Goal: Task Accomplishment & Management: Use online tool/utility

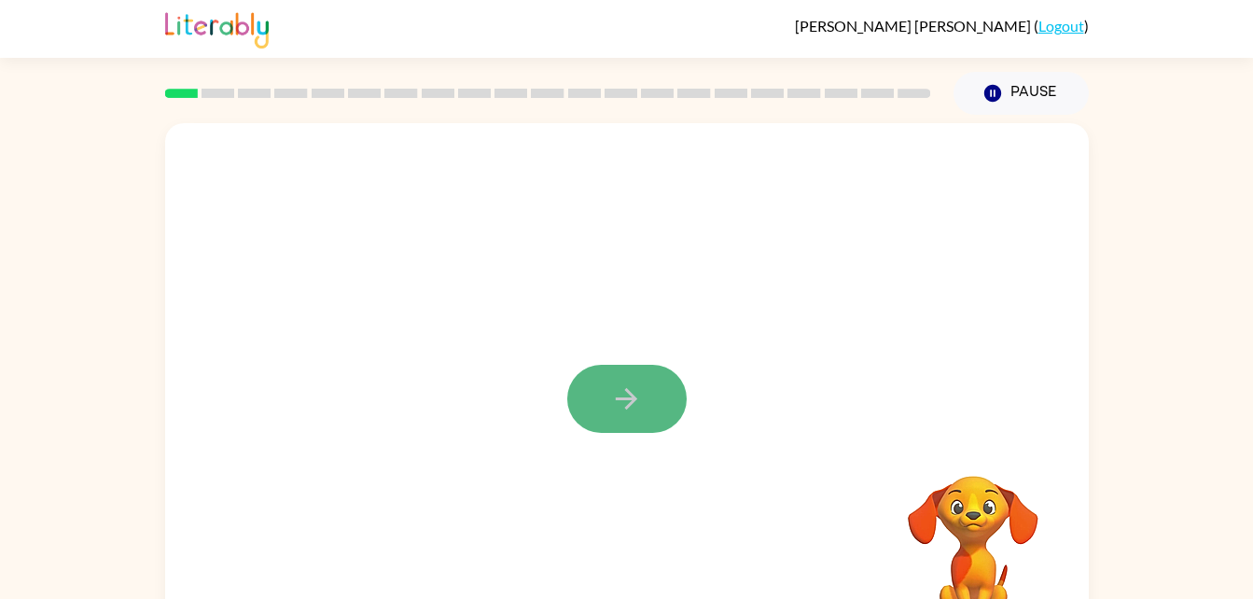
click at [667, 411] on button "button" at bounding box center [626, 399] width 119 height 68
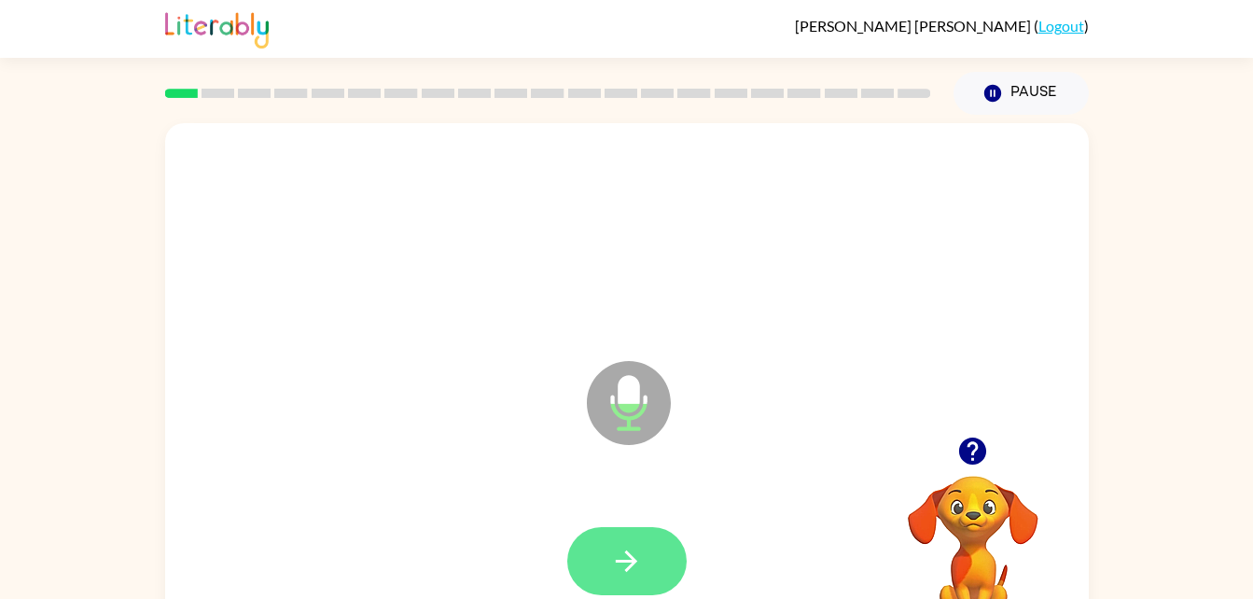
click at [590, 564] on button "button" at bounding box center [626, 561] width 119 height 68
click at [630, 543] on button "button" at bounding box center [626, 561] width 119 height 68
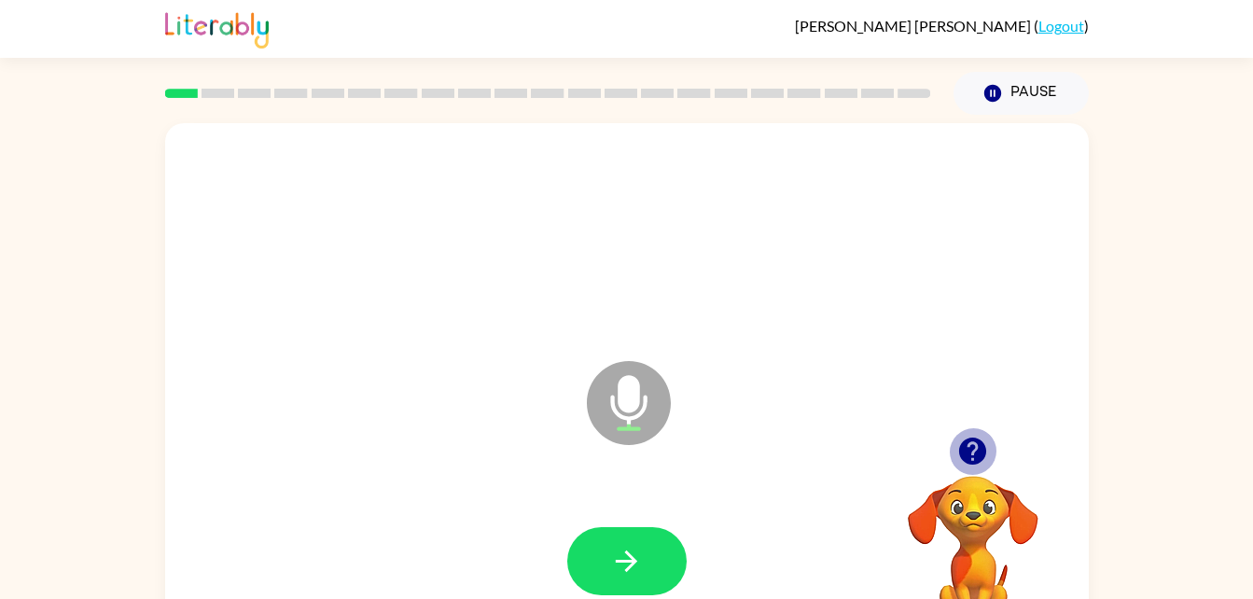
click at [981, 453] on icon "button" at bounding box center [972, 450] width 27 height 27
click at [966, 458] on icon "button" at bounding box center [972, 450] width 27 height 27
click at [977, 438] on icon "button" at bounding box center [972, 451] width 33 height 33
click at [979, 440] on icon "button" at bounding box center [972, 450] width 27 height 27
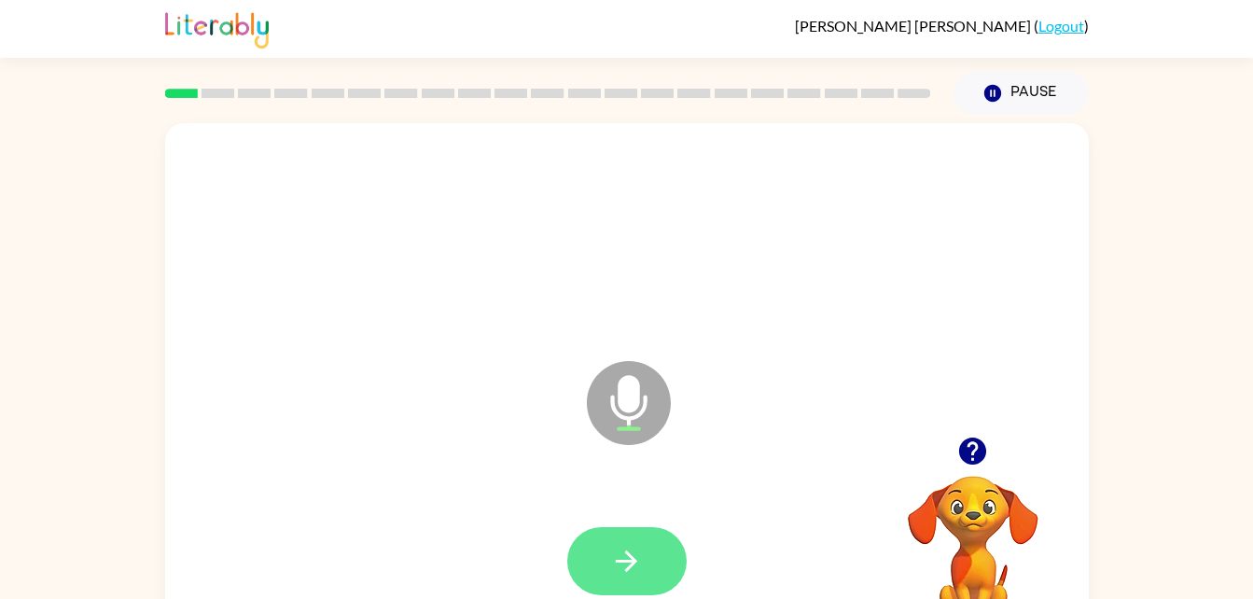
click at [636, 556] on icon "button" at bounding box center [626, 561] width 33 height 33
click at [634, 561] on icon "button" at bounding box center [626, 560] width 21 height 21
click at [632, 557] on icon "button" at bounding box center [626, 560] width 21 height 21
click at [622, 560] on icon "button" at bounding box center [626, 560] width 21 height 21
click at [627, 572] on icon "button" at bounding box center [626, 561] width 33 height 33
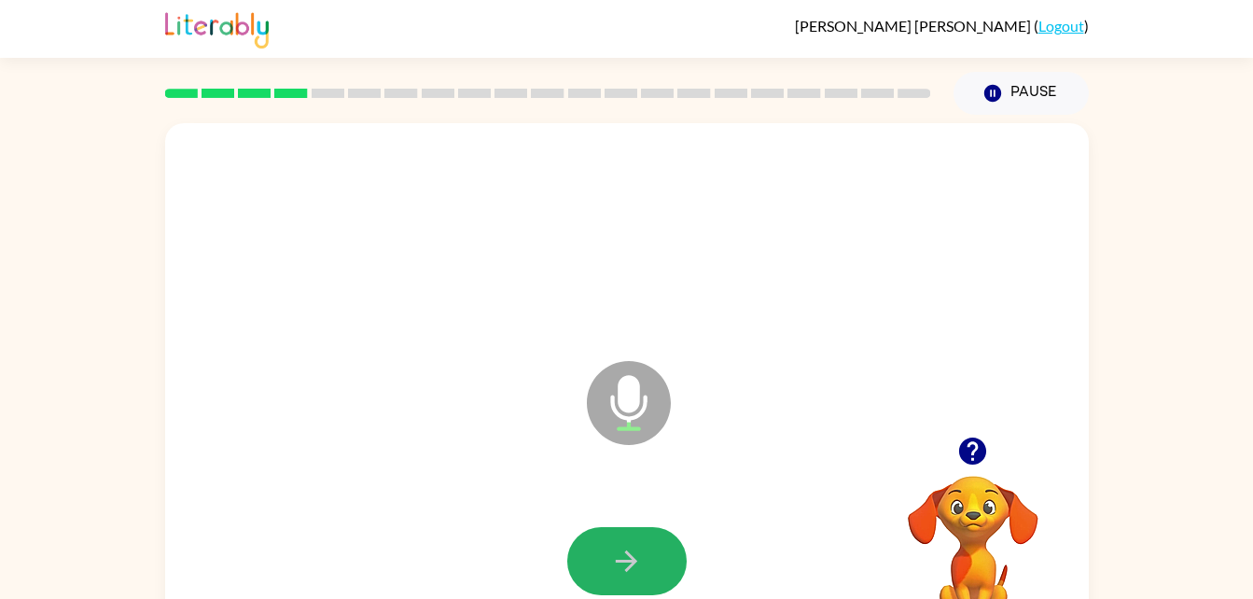
click at [627, 575] on icon "button" at bounding box center [626, 561] width 33 height 33
click at [622, 560] on icon "button" at bounding box center [626, 560] width 21 height 21
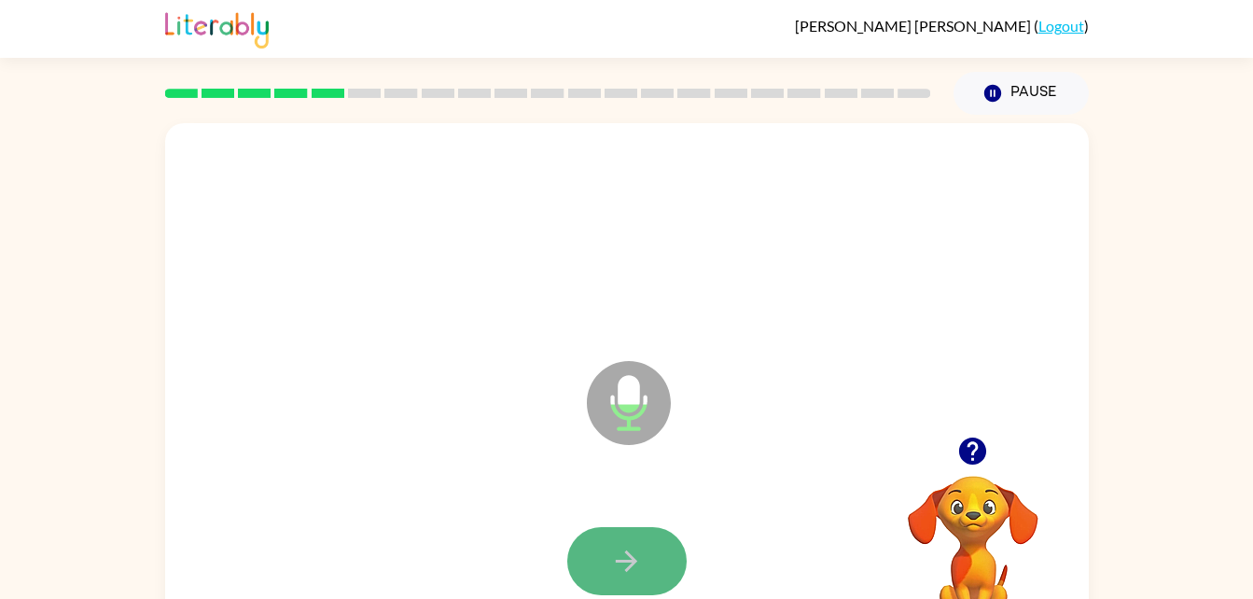
click at [622, 570] on icon "button" at bounding box center [626, 561] width 33 height 33
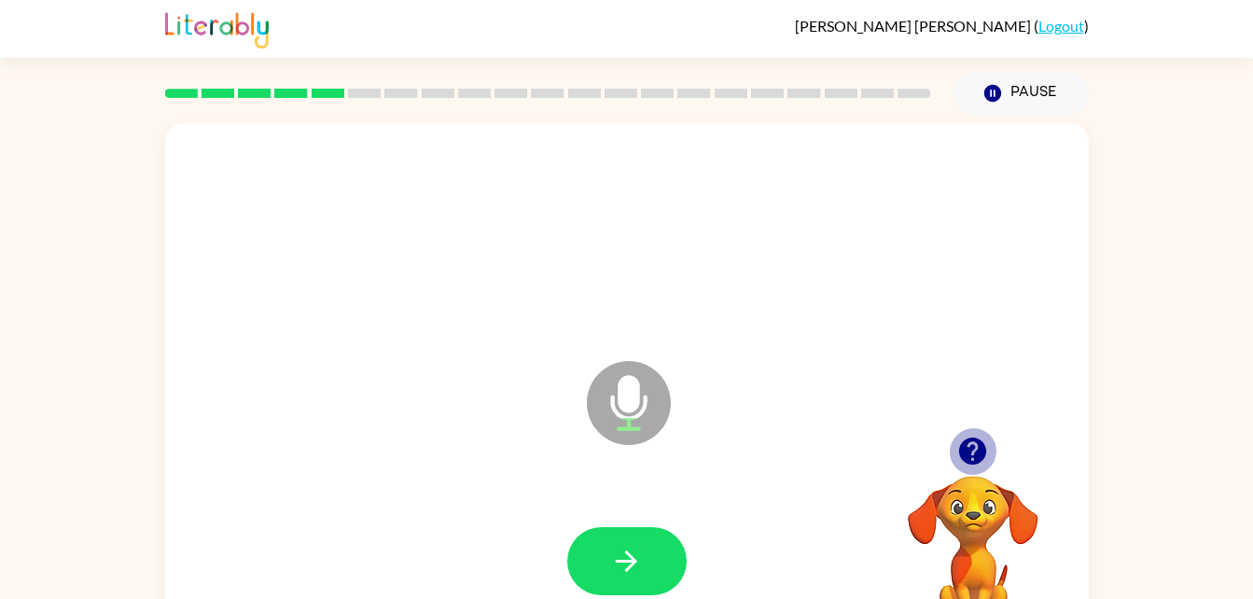
click at [971, 450] on icon "button" at bounding box center [972, 450] width 27 height 27
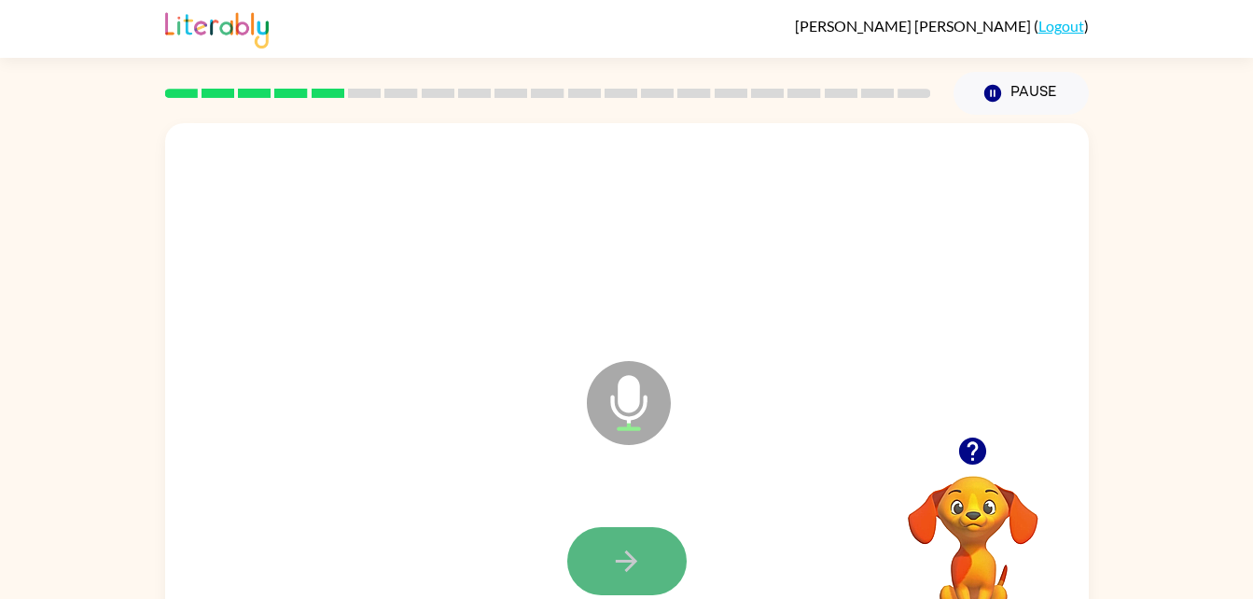
click at [644, 553] on button "button" at bounding box center [626, 561] width 119 height 68
click at [647, 568] on button "button" at bounding box center [626, 561] width 119 height 68
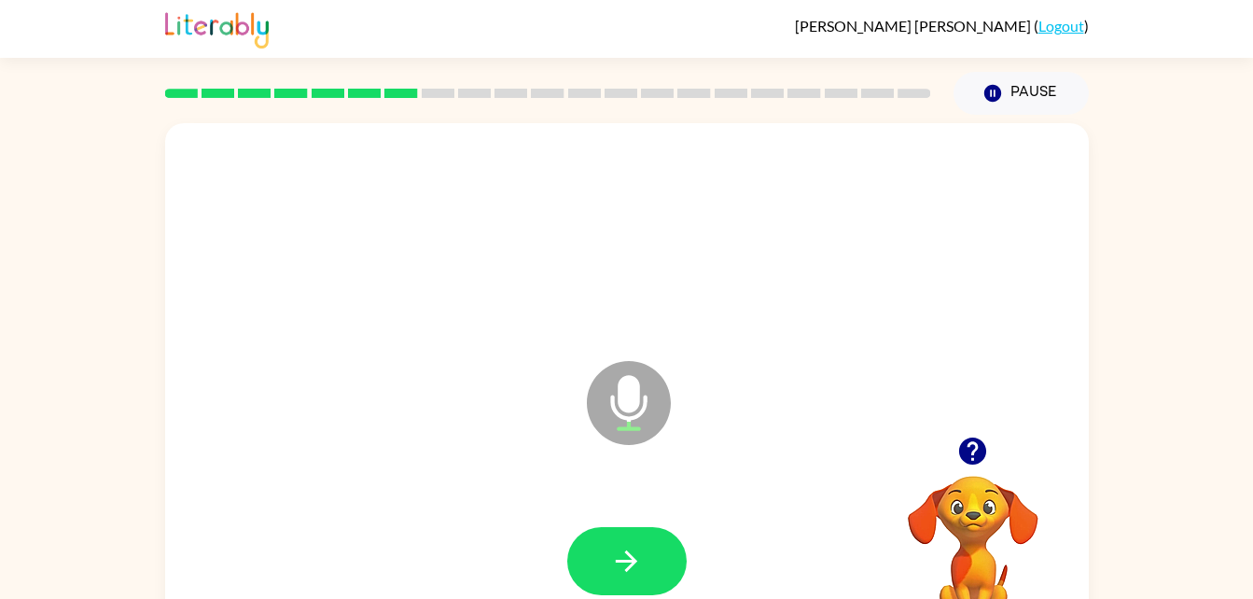
drag, startPoint x: 678, startPoint y: 566, endPoint x: 646, endPoint y: 557, distance: 33.1
click at [646, 557] on button "button" at bounding box center [626, 561] width 119 height 68
drag, startPoint x: 646, startPoint y: 557, endPoint x: 604, endPoint y: 561, distance: 42.2
click at [604, 561] on button "button" at bounding box center [626, 561] width 119 height 68
click at [965, 445] on icon "button" at bounding box center [972, 450] width 27 height 27
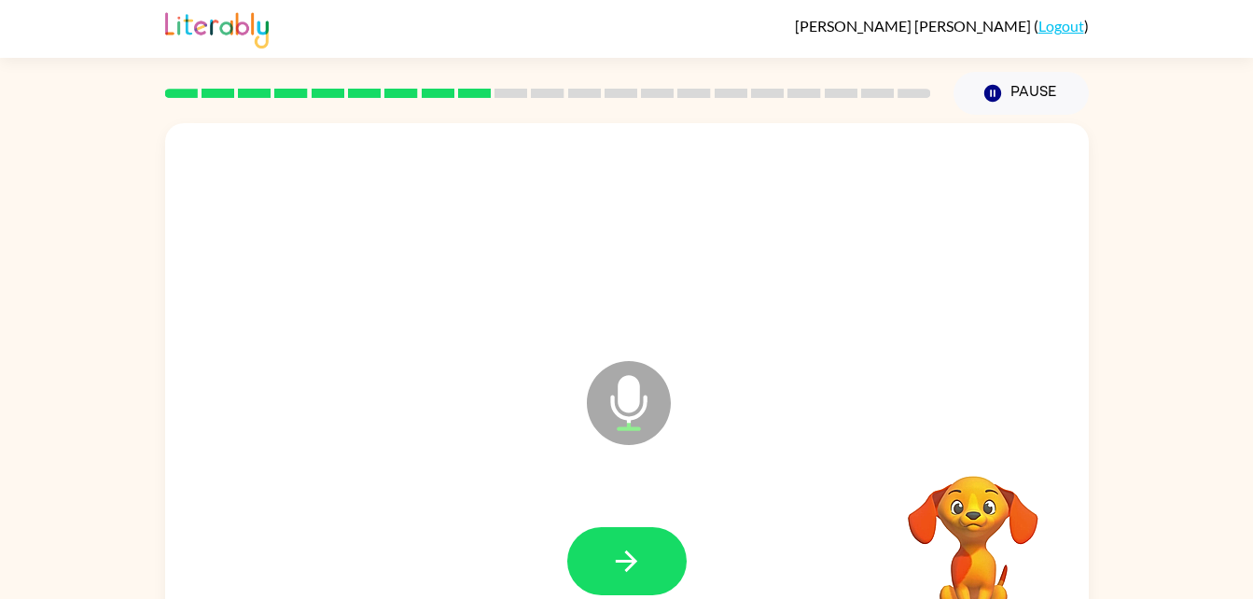
click at [965, 445] on div "Microphone The Microphone is here when it is your turn to talk" at bounding box center [626, 389] width 923 height 533
click at [671, 570] on button "button" at bounding box center [626, 561] width 119 height 68
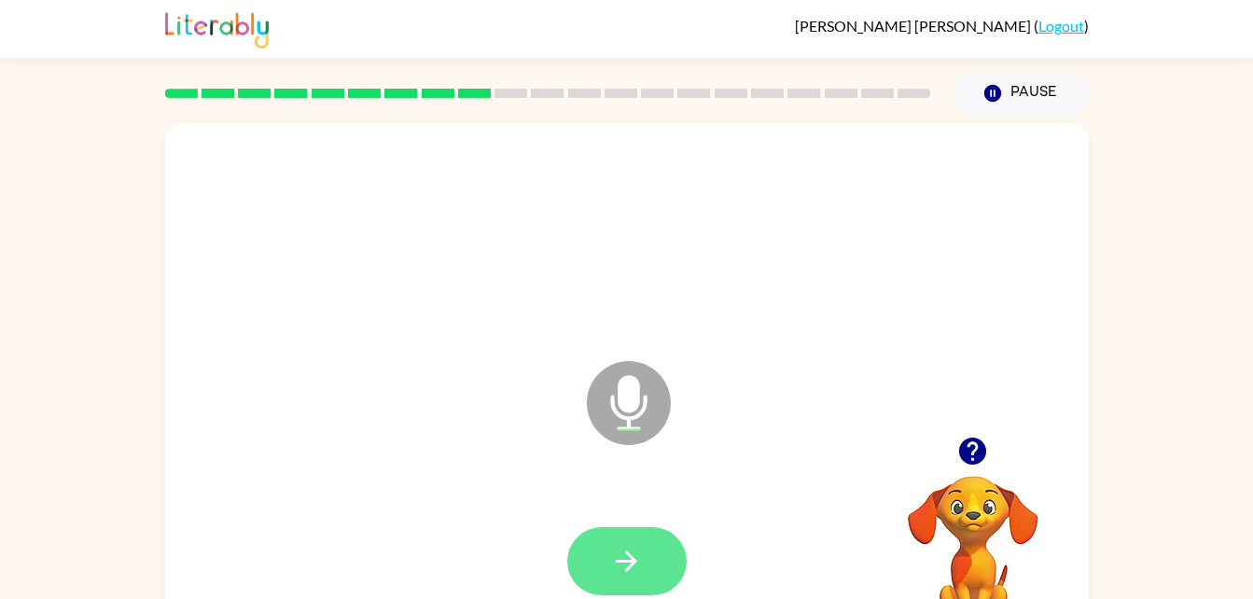
click at [593, 549] on button "button" at bounding box center [626, 561] width 119 height 68
click at [585, 551] on button "button" at bounding box center [626, 561] width 119 height 68
click at [593, 561] on button "button" at bounding box center [626, 561] width 119 height 68
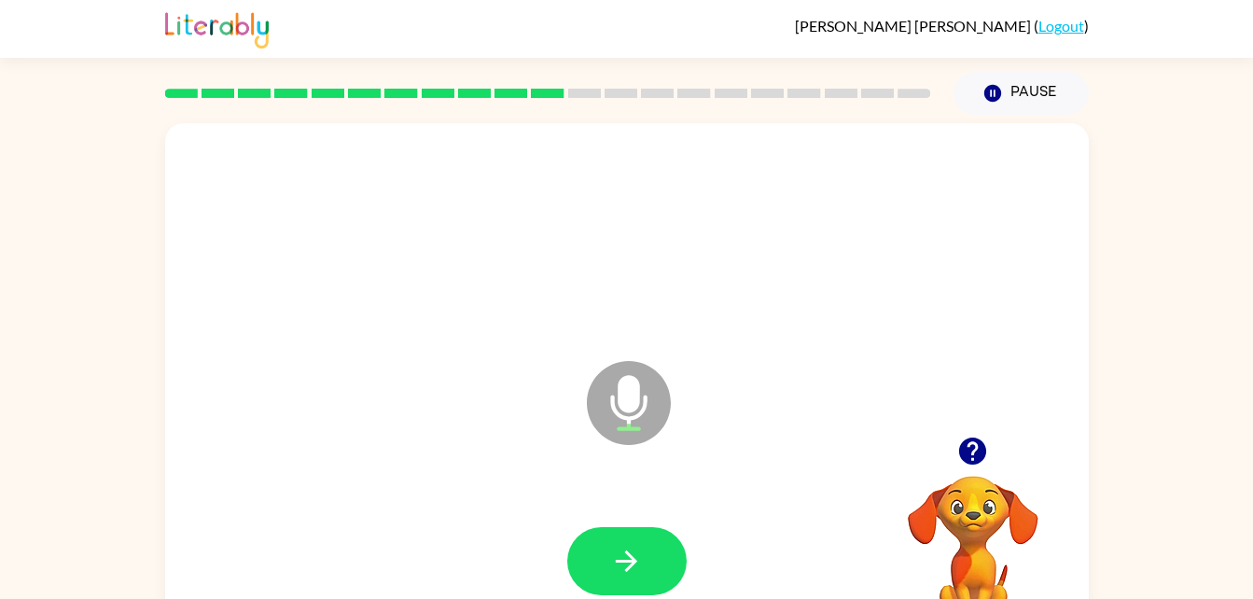
click at [593, 561] on button "button" at bounding box center [626, 561] width 119 height 68
click at [593, 557] on button "button" at bounding box center [626, 561] width 119 height 68
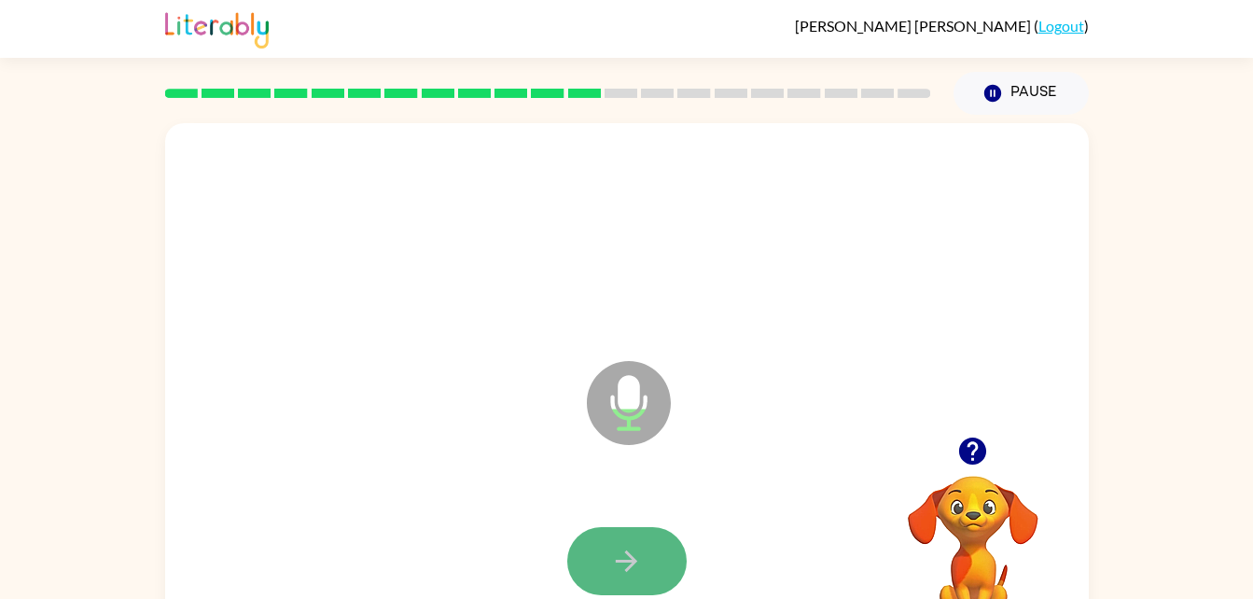
click at [592, 550] on button "button" at bounding box center [626, 561] width 119 height 68
click at [609, 552] on button "button" at bounding box center [626, 561] width 119 height 68
click at [617, 564] on icon "button" at bounding box center [626, 561] width 33 height 33
click at [605, 570] on button "button" at bounding box center [626, 561] width 119 height 68
drag, startPoint x: 605, startPoint y: 570, endPoint x: 590, endPoint y: 568, distance: 15.0
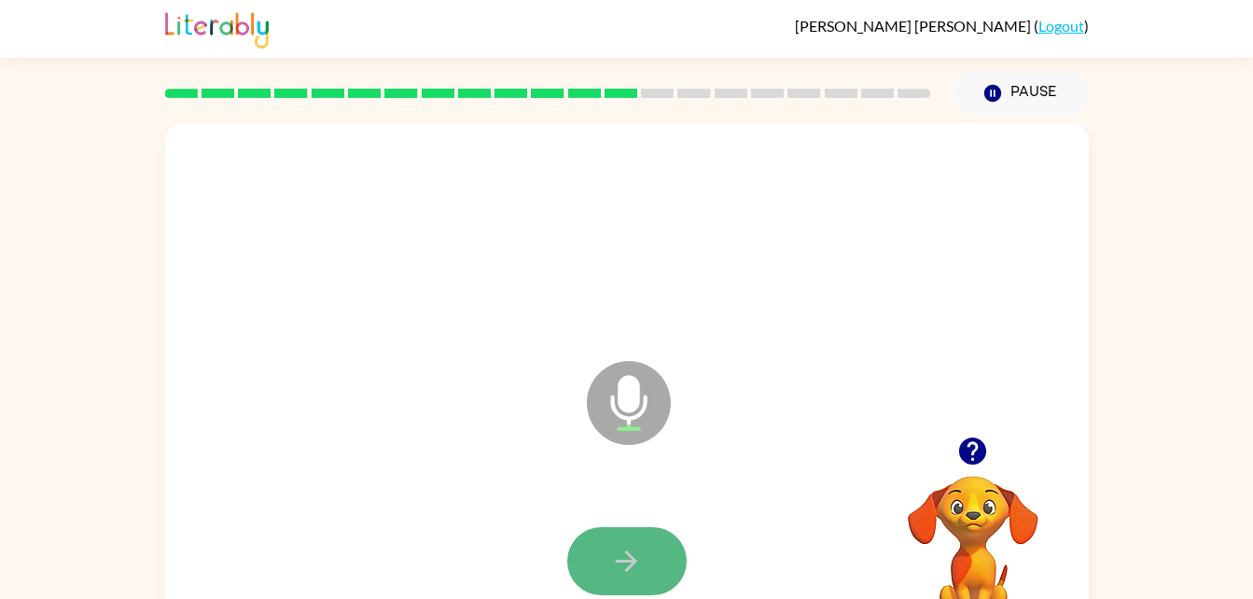
click at [590, 568] on button "button" at bounding box center [626, 561] width 119 height 68
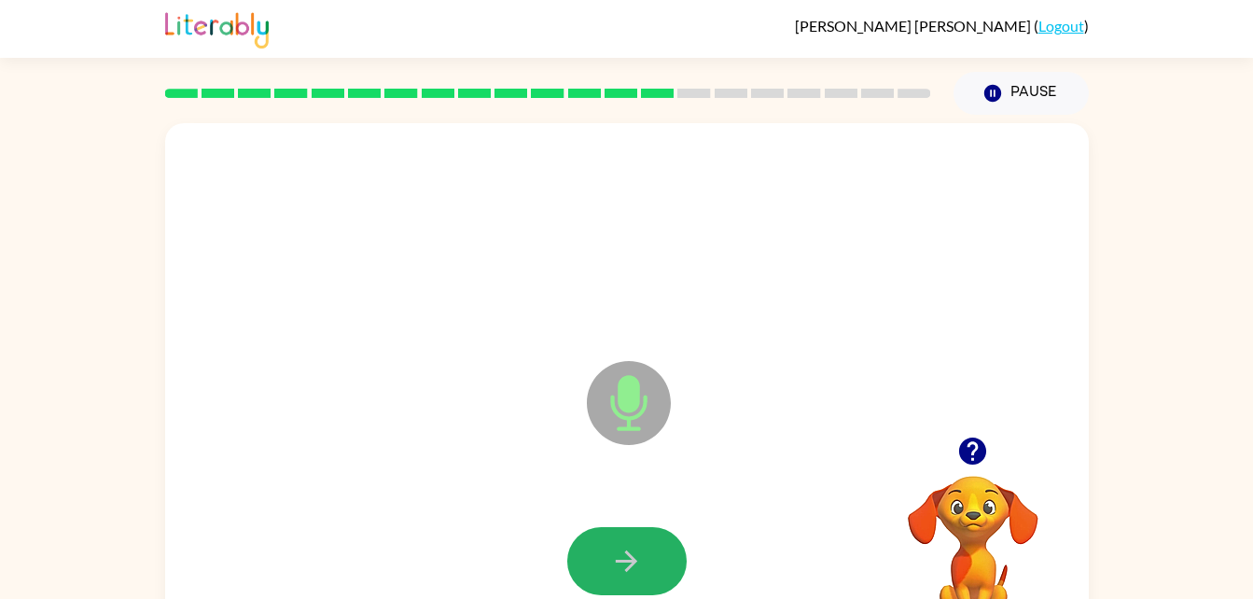
click at [594, 569] on button "button" at bounding box center [626, 561] width 119 height 68
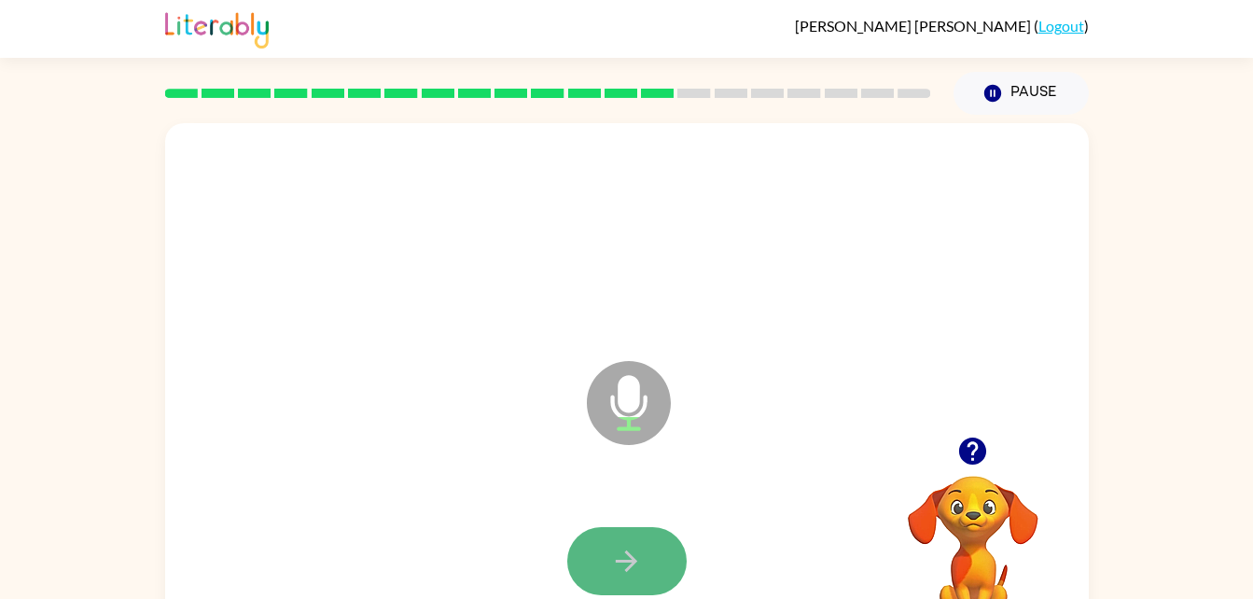
click at [606, 538] on button "button" at bounding box center [626, 561] width 119 height 68
drag, startPoint x: 606, startPoint y: 538, endPoint x: 603, endPoint y: 555, distance: 17.2
click at [603, 555] on button "button" at bounding box center [626, 561] width 119 height 68
click at [629, 563] on icon "button" at bounding box center [626, 561] width 33 height 33
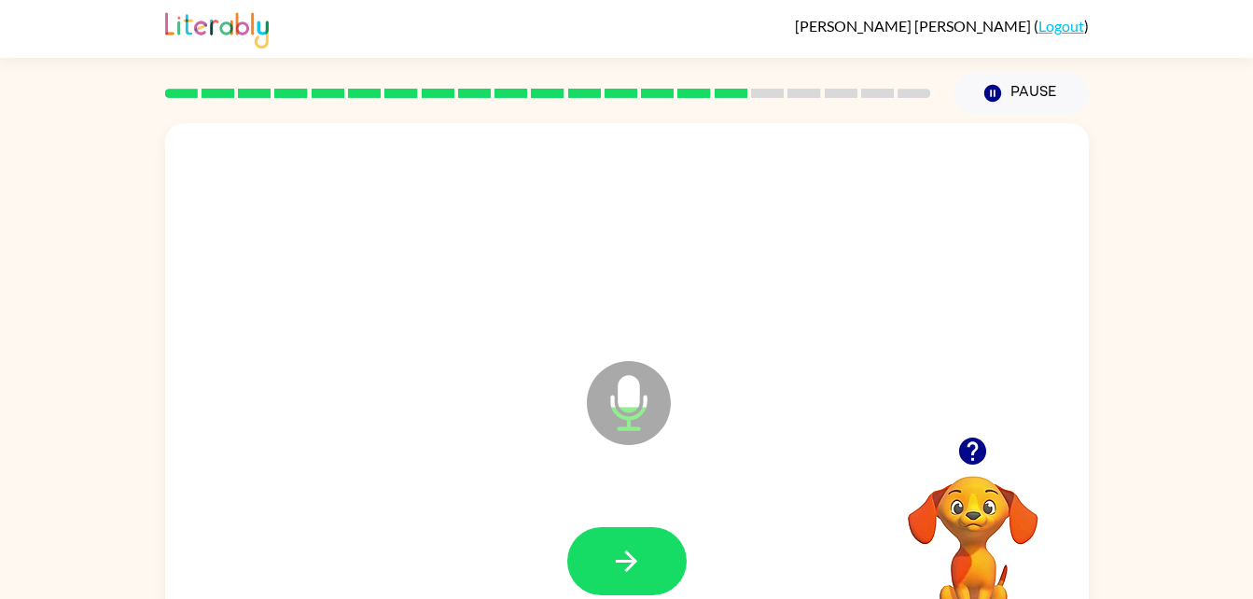
click at [959, 510] on video "Your browser must support playing .mp4 files to use Literably. Please try using…" at bounding box center [973, 540] width 187 height 187
click at [630, 572] on icon "button" at bounding box center [626, 561] width 33 height 33
click at [629, 568] on icon "button" at bounding box center [626, 560] width 21 height 21
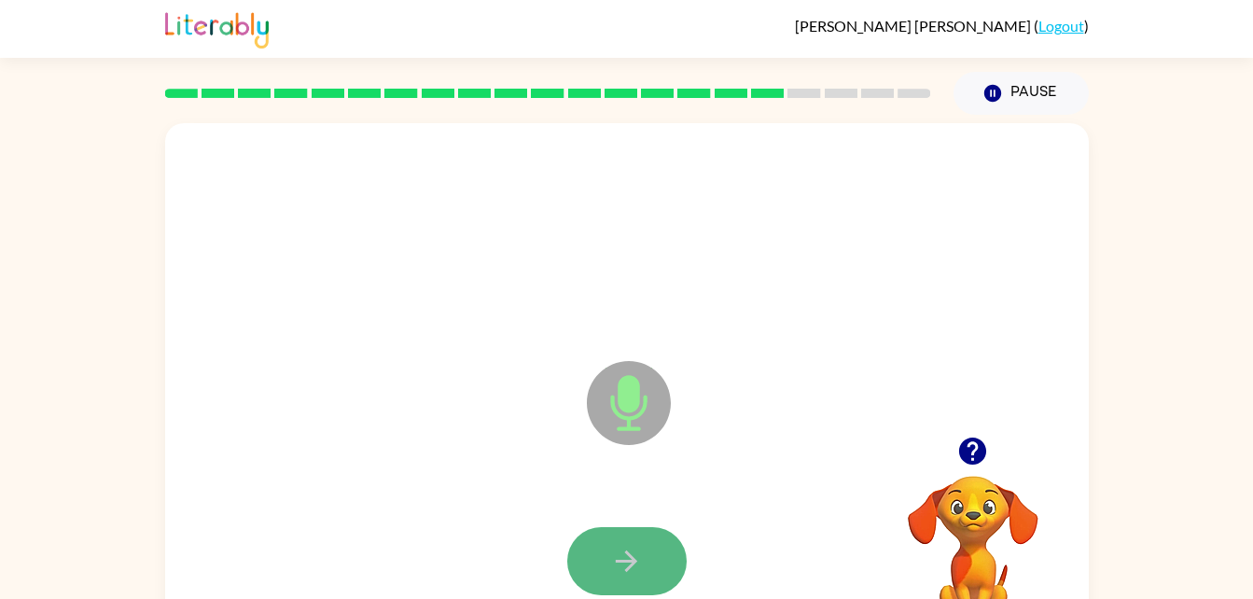
click at [614, 568] on icon "button" at bounding box center [626, 561] width 33 height 33
click at [589, 547] on button "button" at bounding box center [626, 561] width 119 height 68
drag, startPoint x: 584, startPoint y: 546, endPoint x: 602, endPoint y: 558, distance: 21.5
click at [602, 558] on button "button" at bounding box center [626, 561] width 119 height 68
click at [614, 558] on icon "button" at bounding box center [626, 561] width 33 height 33
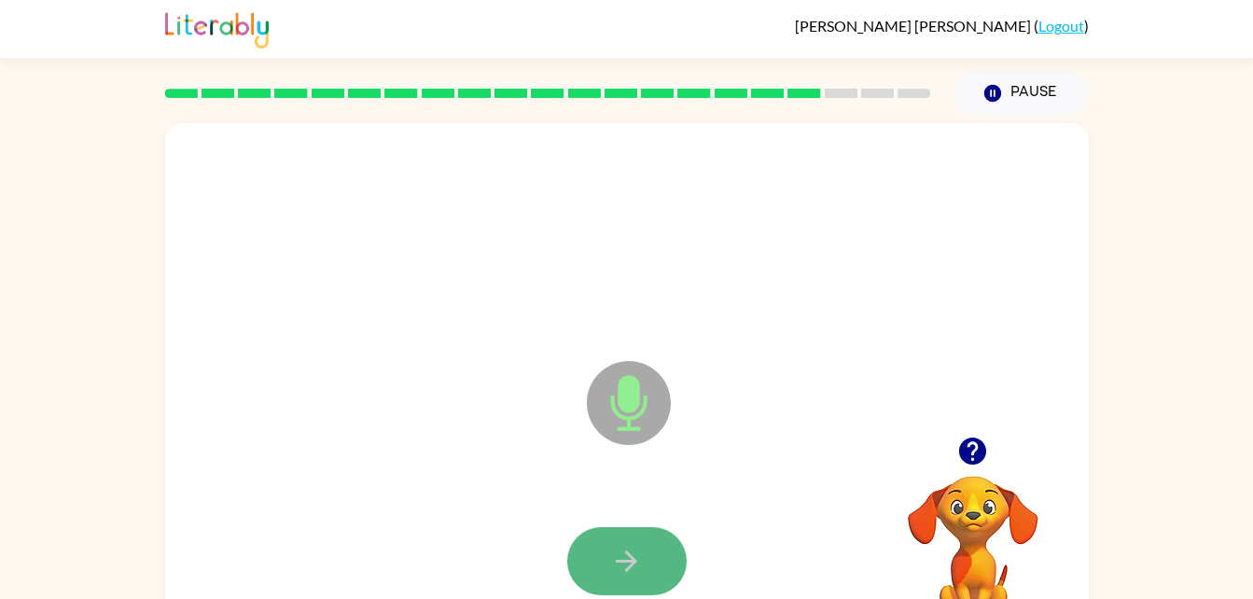
click at [659, 546] on button "button" at bounding box center [626, 561] width 119 height 68
click at [620, 525] on div at bounding box center [627, 561] width 886 height 153
click at [630, 552] on icon "button" at bounding box center [626, 561] width 33 height 33
click at [634, 552] on icon "button" at bounding box center [626, 561] width 33 height 33
click at [635, 554] on icon "button" at bounding box center [626, 561] width 33 height 33
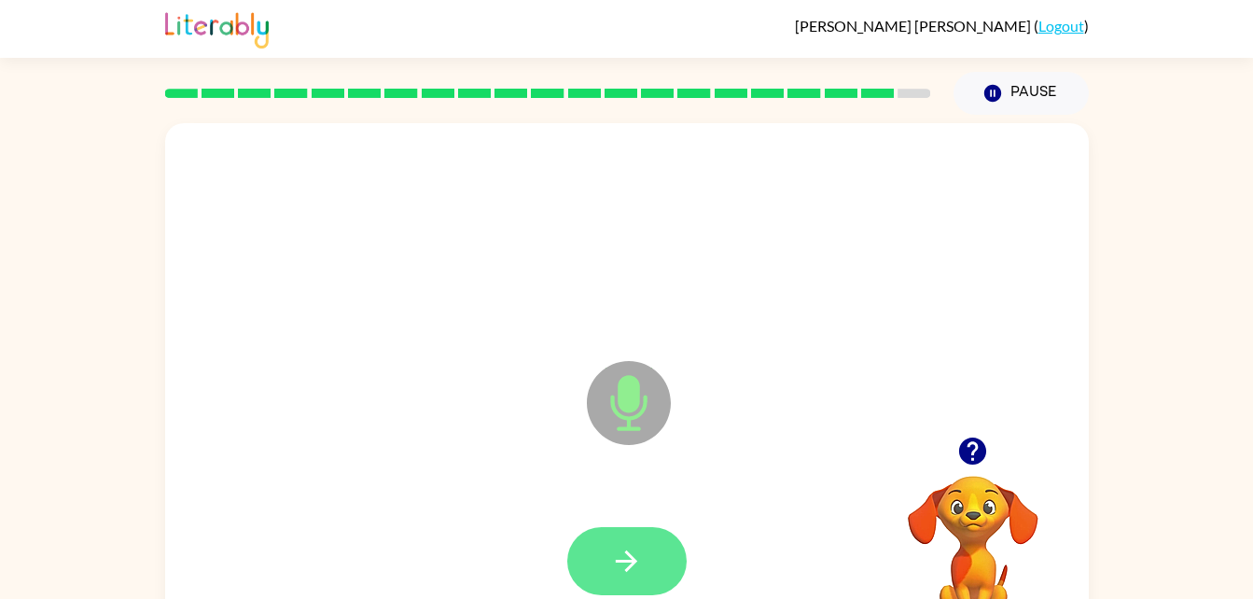
click at [643, 554] on button "button" at bounding box center [626, 561] width 119 height 68
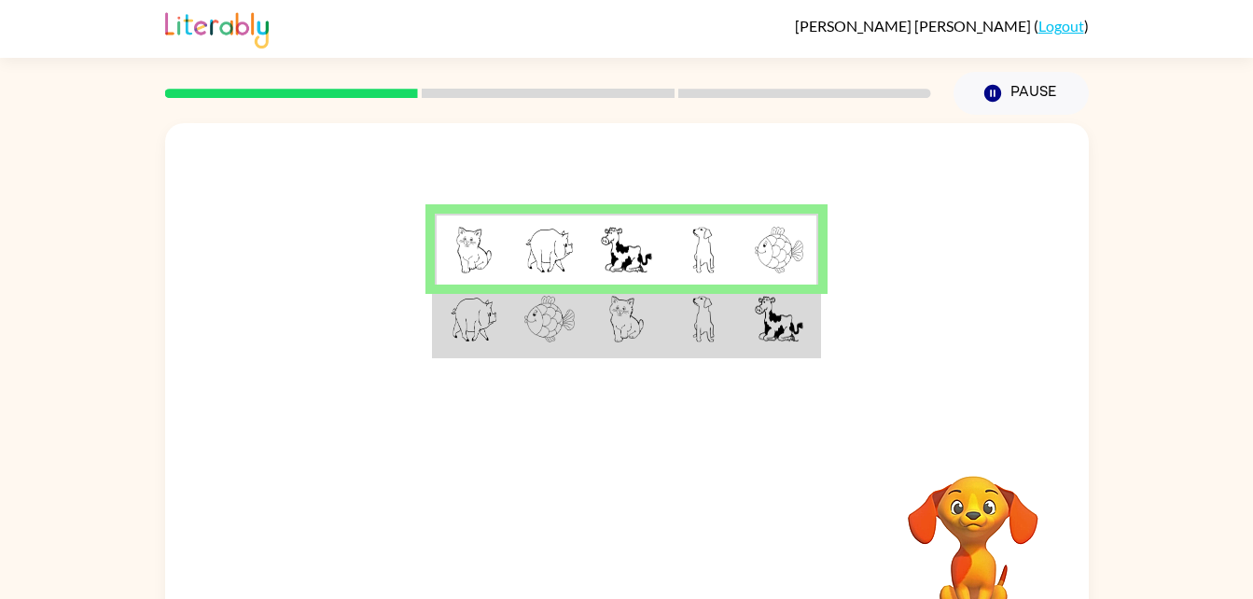
click at [581, 289] on td at bounding box center [549, 320] width 76 height 72
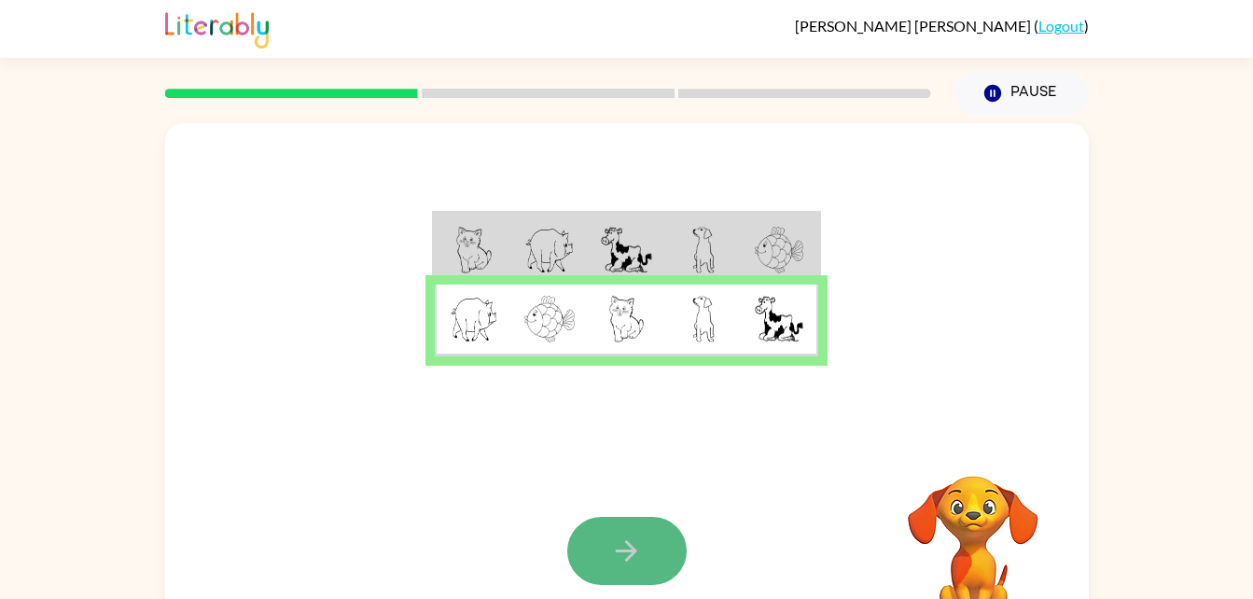
click at [604, 548] on button "button" at bounding box center [626, 551] width 119 height 68
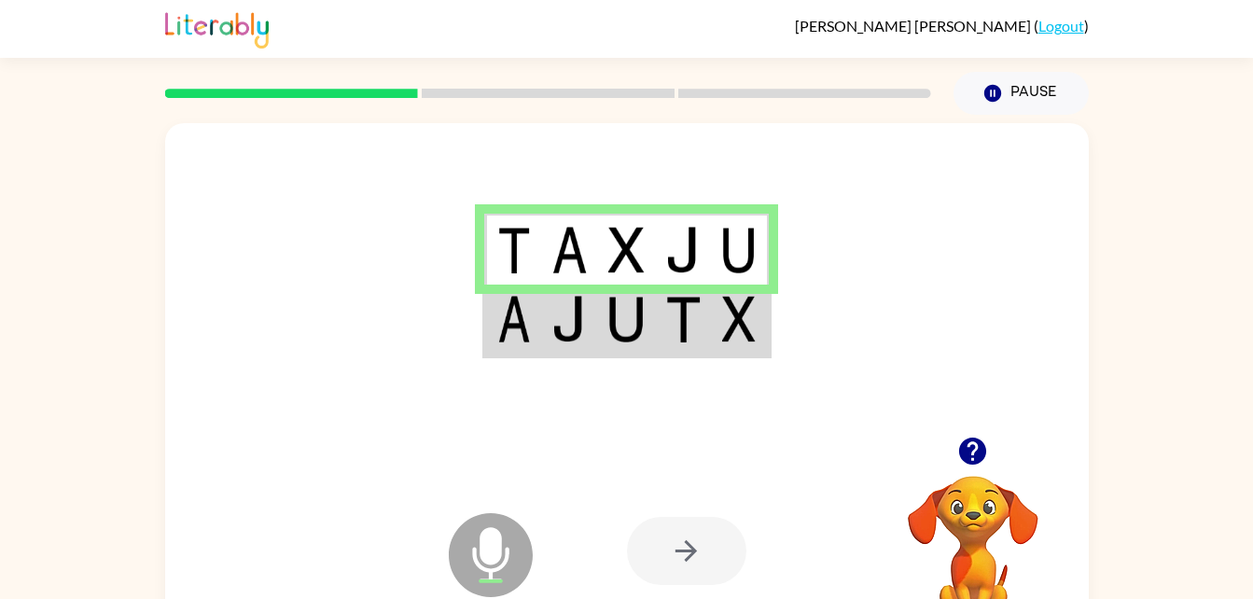
click at [571, 488] on div "Microphone The Microphone is here when it is your turn to talk Your browser mus…" at bounding box center [626, 551] width 923 height 210
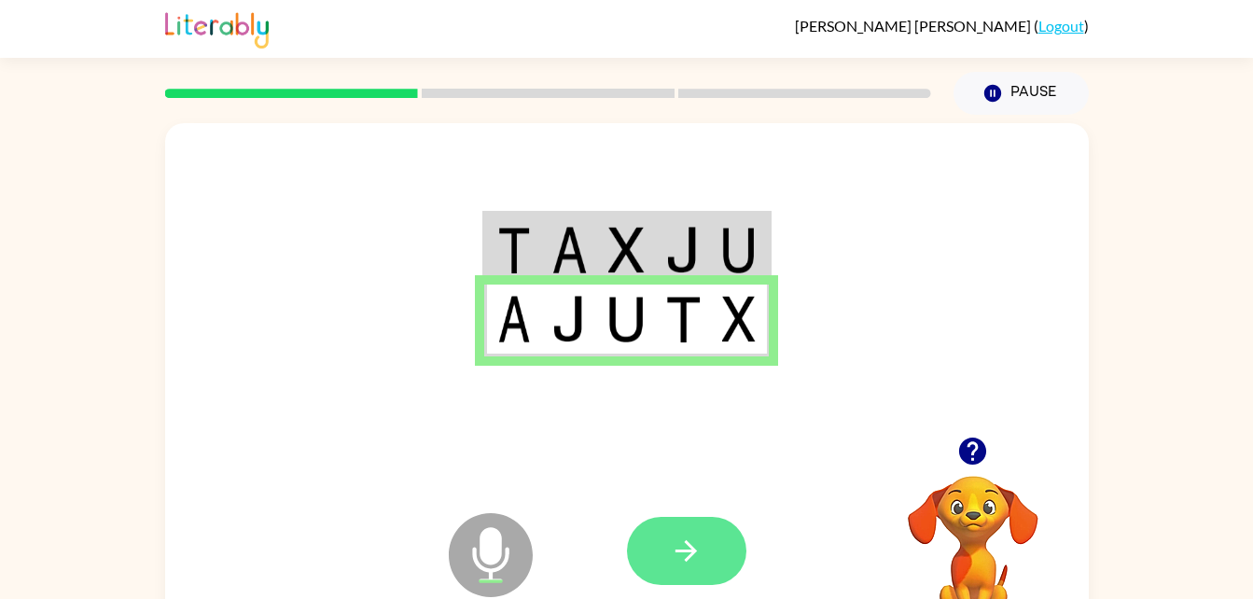
click at [663, 535] on button "button" at bounding box center [686, 551] width 119 height 68
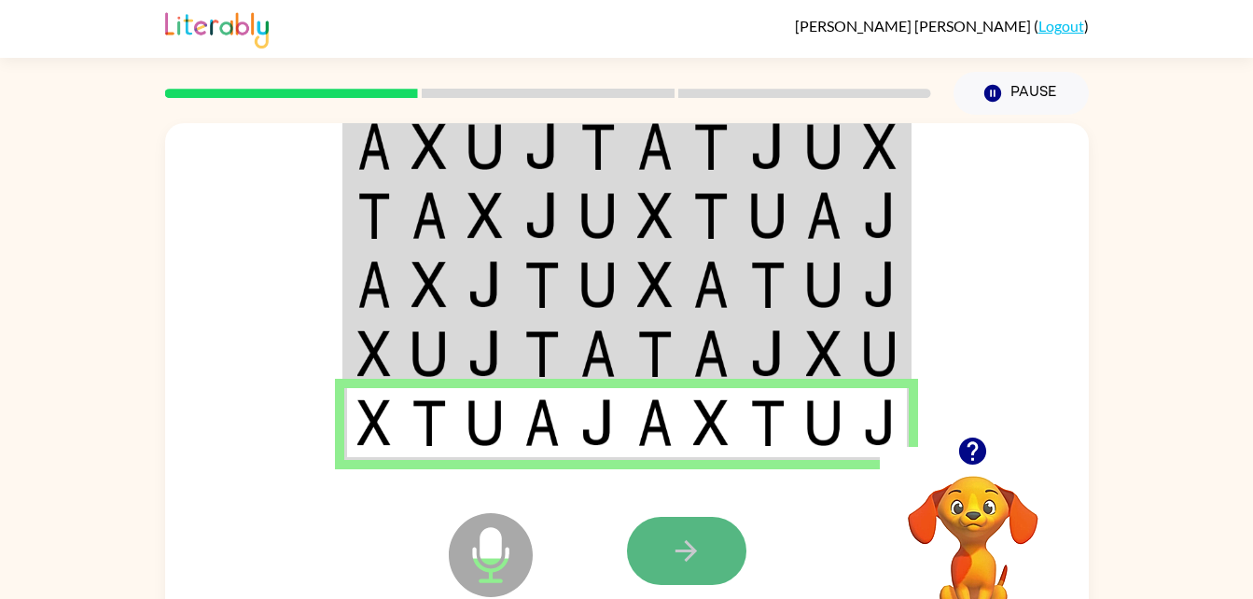
click at [703, 531] on button "button" at bounding box center [686, 551] width 119 height 68
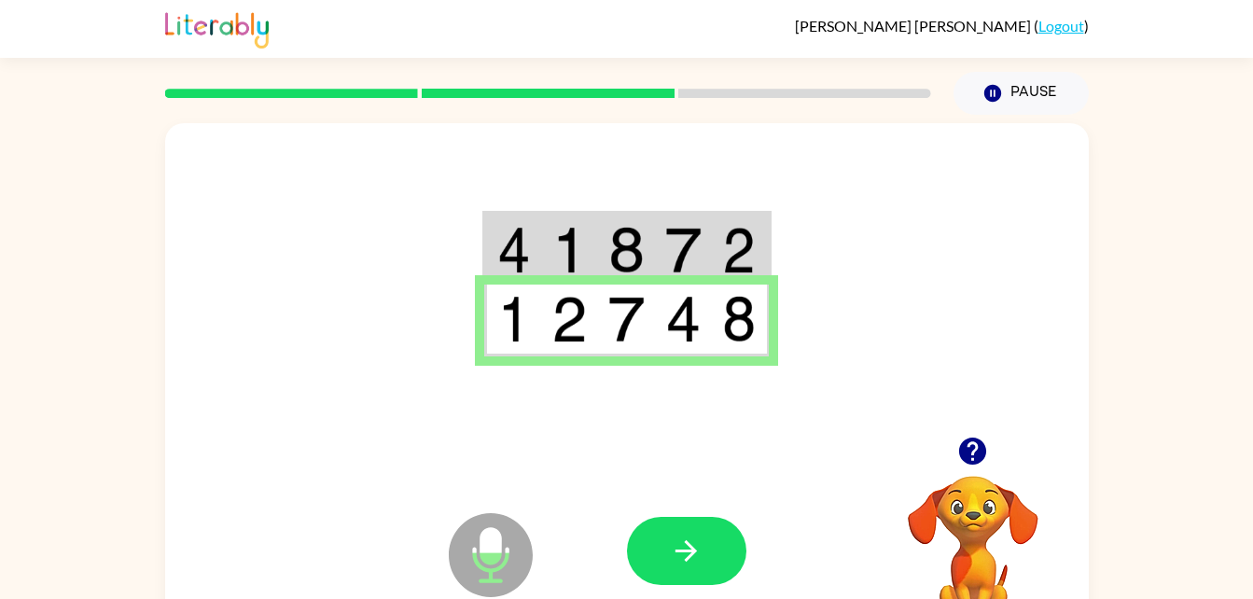
click at [703, 531] on button "button" at bounding box center [686, 551] width 119 height 68
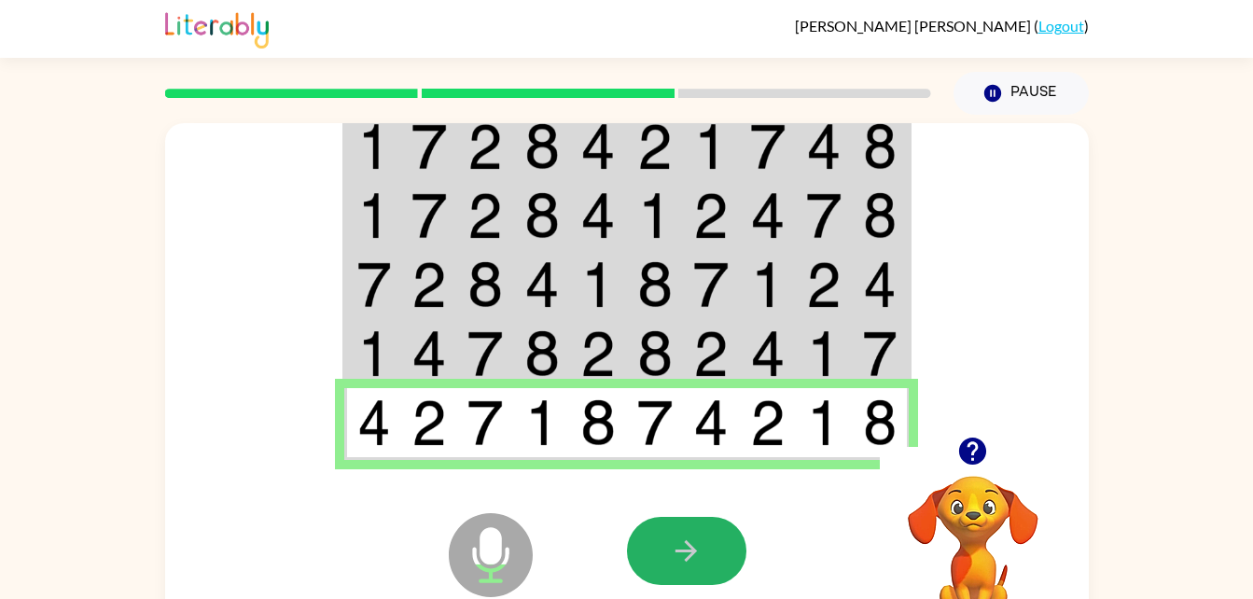
click at [703, 531] on button "button" at bounding box center [686, 551] width 119 height 68
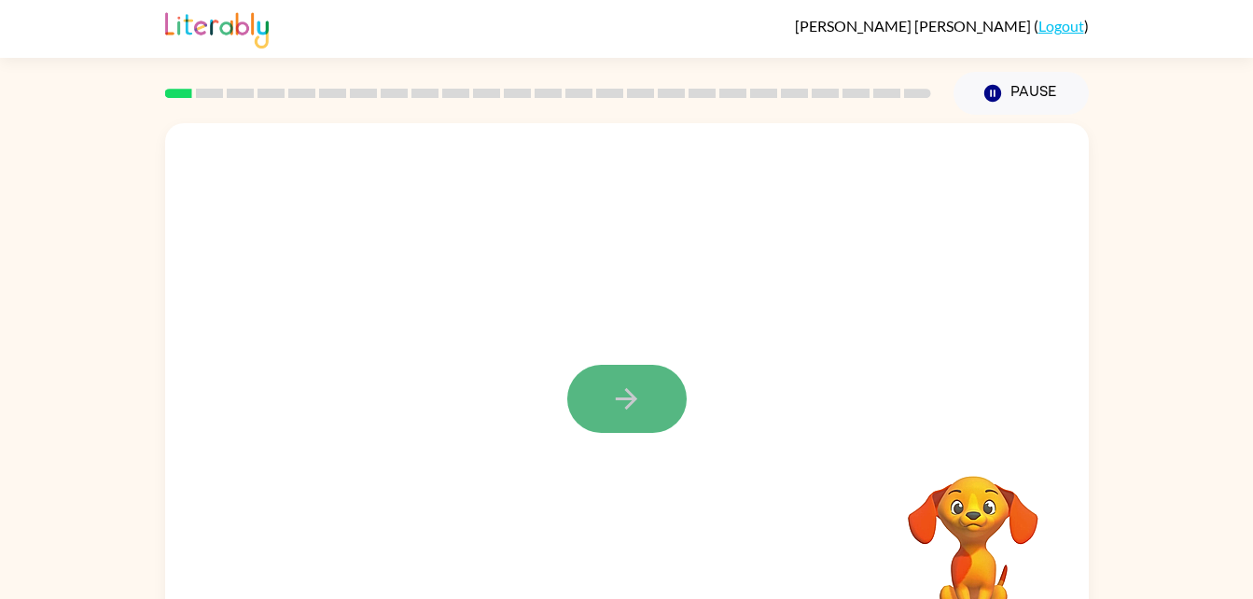
click at [665, 412] on button "button" at bounding box center [626, 399] width 119 height 68
click at [248, 29] on img at bounding box center [217, 27] width 104 height 41
